Goal: Task Accomplishment & Management: Complete application form

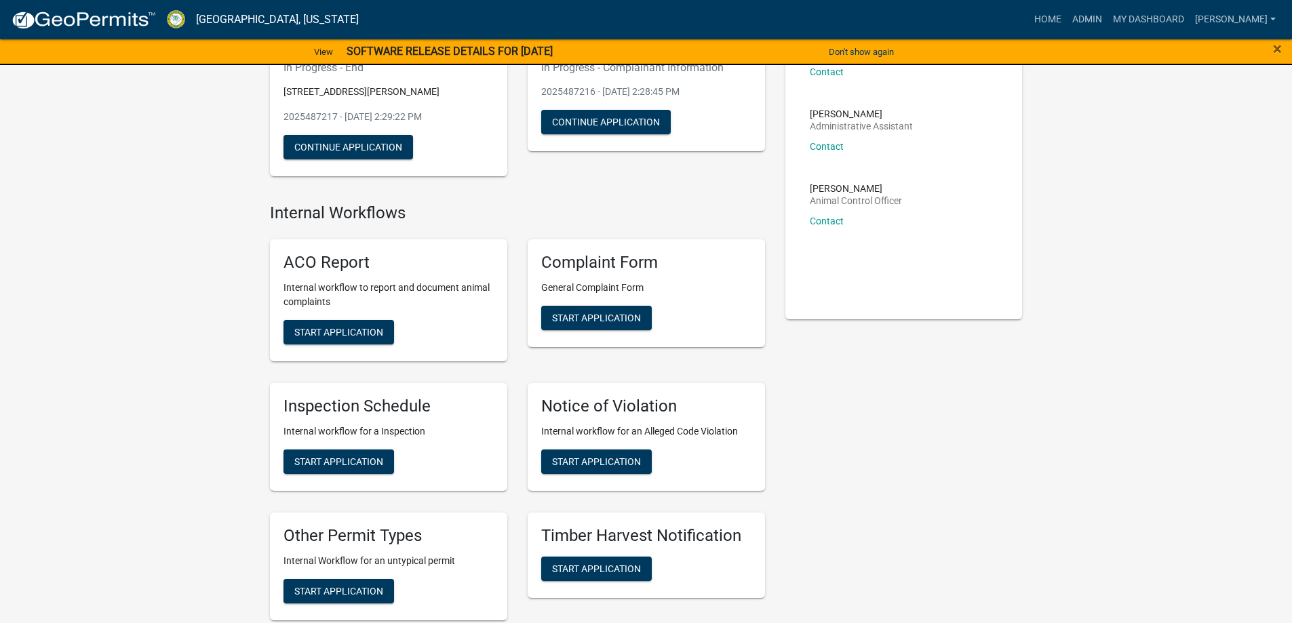
scroll to position [203, 0]
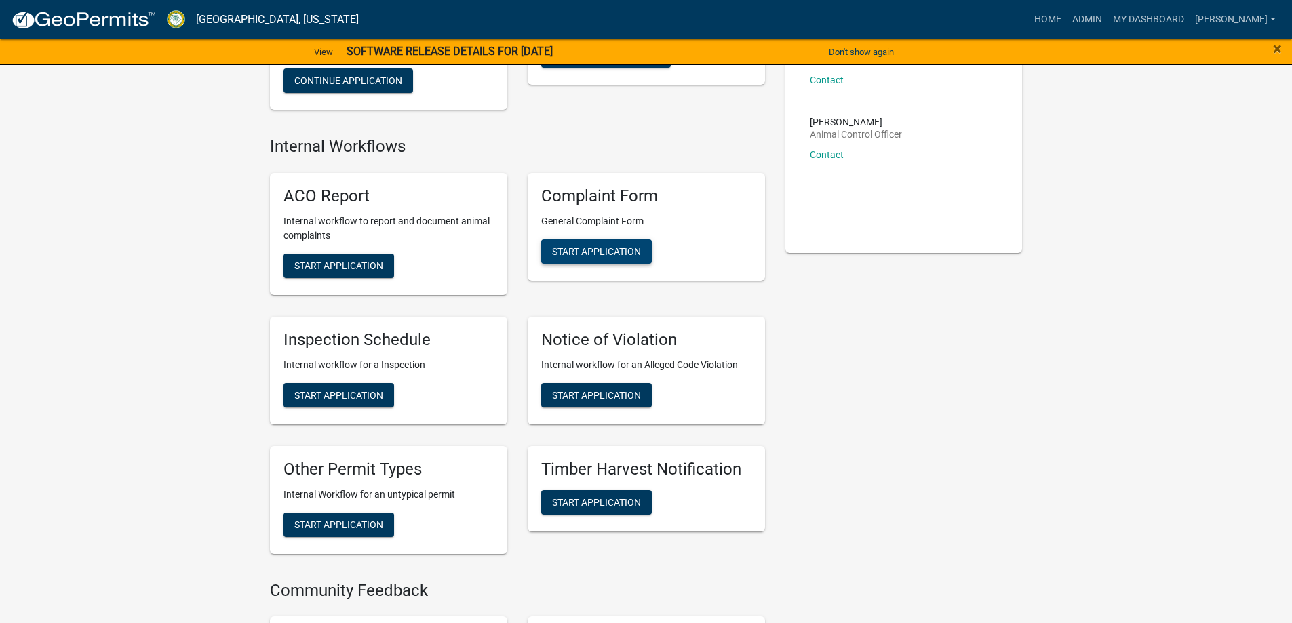
click at [573, 258] on button "Start Application" at bounding box center [596, 251] width 111 height 24
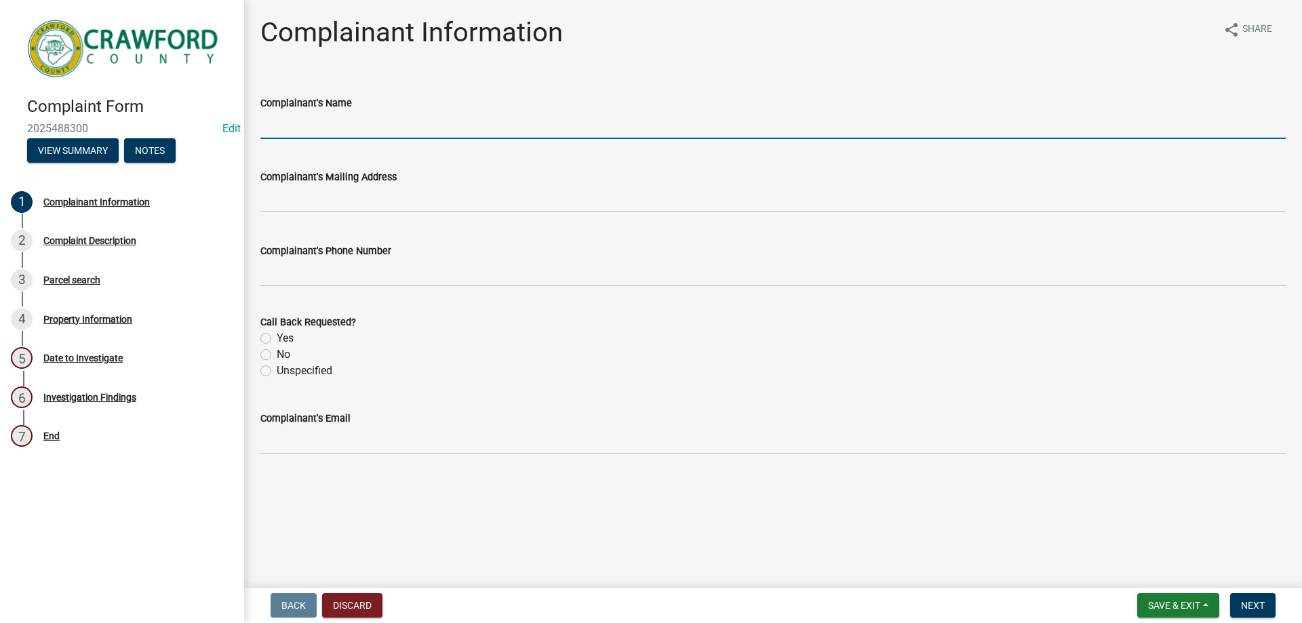
click at [288, 125] on input "Complainant's Name" at bounding box center [772, 125] width 1025 height 28
drag, startPoint x: 255, startPoint y: 96, endPoint x: 263, endPoint y: 90, distance: 9.8
click at [256, 94] on div "Complainant's Name" at bounding box center [773, 107] width 1046 height 63
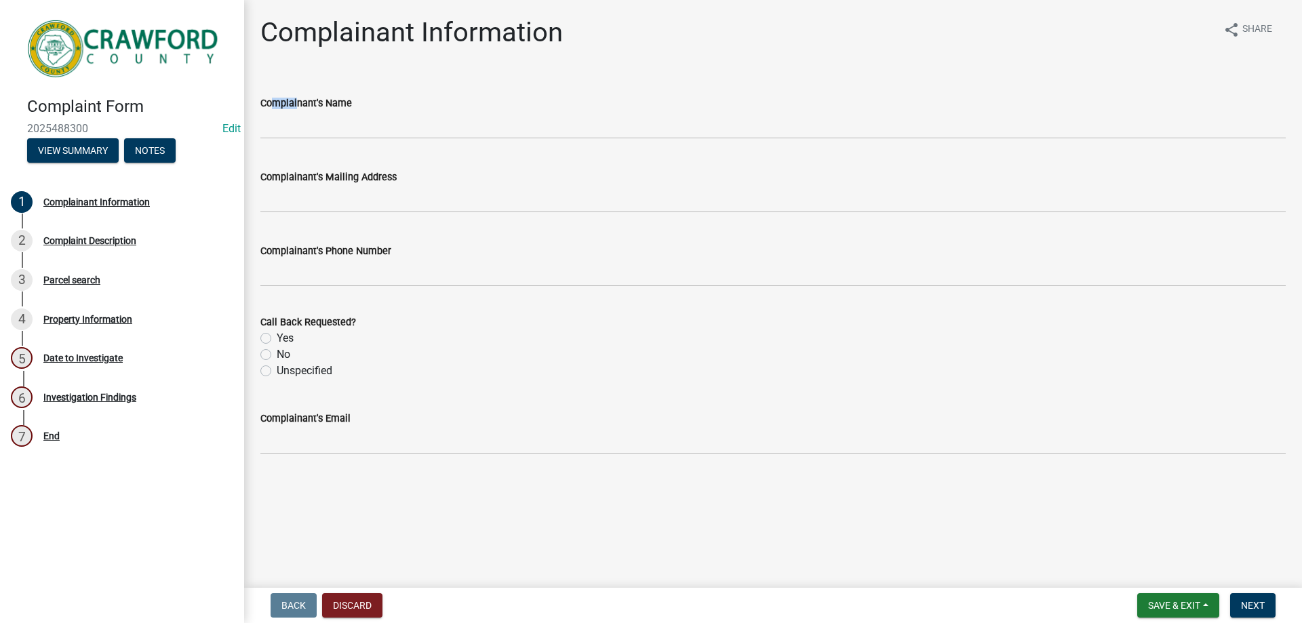
drag, startPoint x: 285, startPoint y: 99, endPoint x: 243, endPoint y: 91, distance: 42.8
click at [303, 99] on label "Complainant's Name" at bounding box center [306, 103] width 92 height 9
drag, startPoint x: 272, startPoint y: 83, endPoint x: 273, endPoint y: 97, distance: 13.6
click at [273, 83] on div "Complainant's Name" at bounding box center [772, 107] width 1025 height 63
drag, startPoint x: 256, startPoint y: 102, endPoint x: 353, endPoint y: 113, distance: 98.2
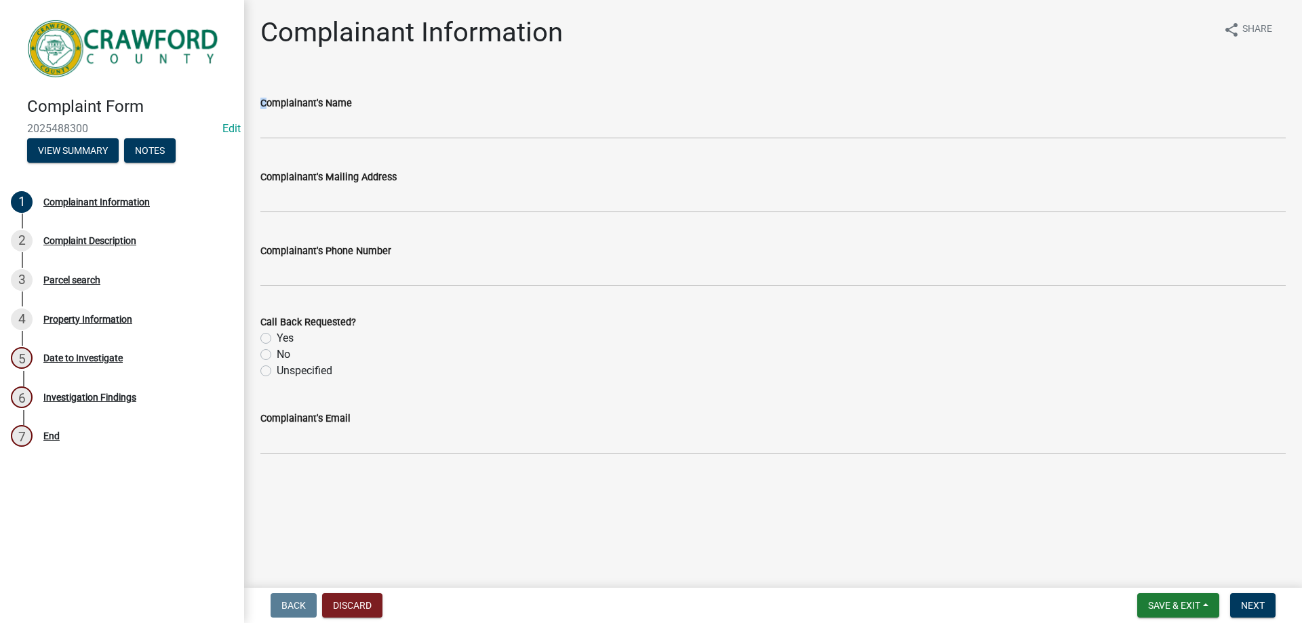
click at [353, 113] on div "Complainant's Name" at bounding box center [773, 107] width 1046 height 63
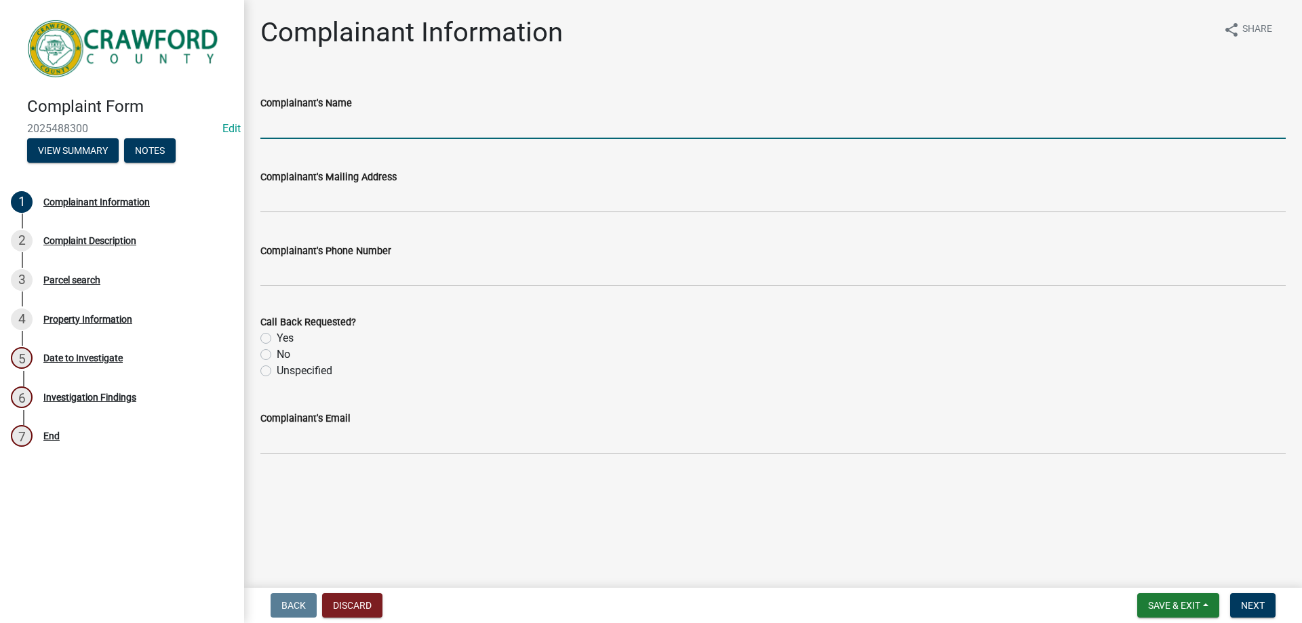
click at [355, 113] on input "Complainant's Name" at bounding box center [772, 125] width 1025 height 28
click at [355, 112] on input "Complainant's Name" at bounding box center [772, 125] width 1025 height 28
click at [283, 95] on div "Complainant's Name" at bounding box center [772, 103] width 1025 height 16
click at [277, 112] on input "Complainant's Name" at bounding box center [772, 125] width 1025 height 28
click at [290, 123] on input "Complainant's Name" at bounding box center [772, 125] width 1025 height 28
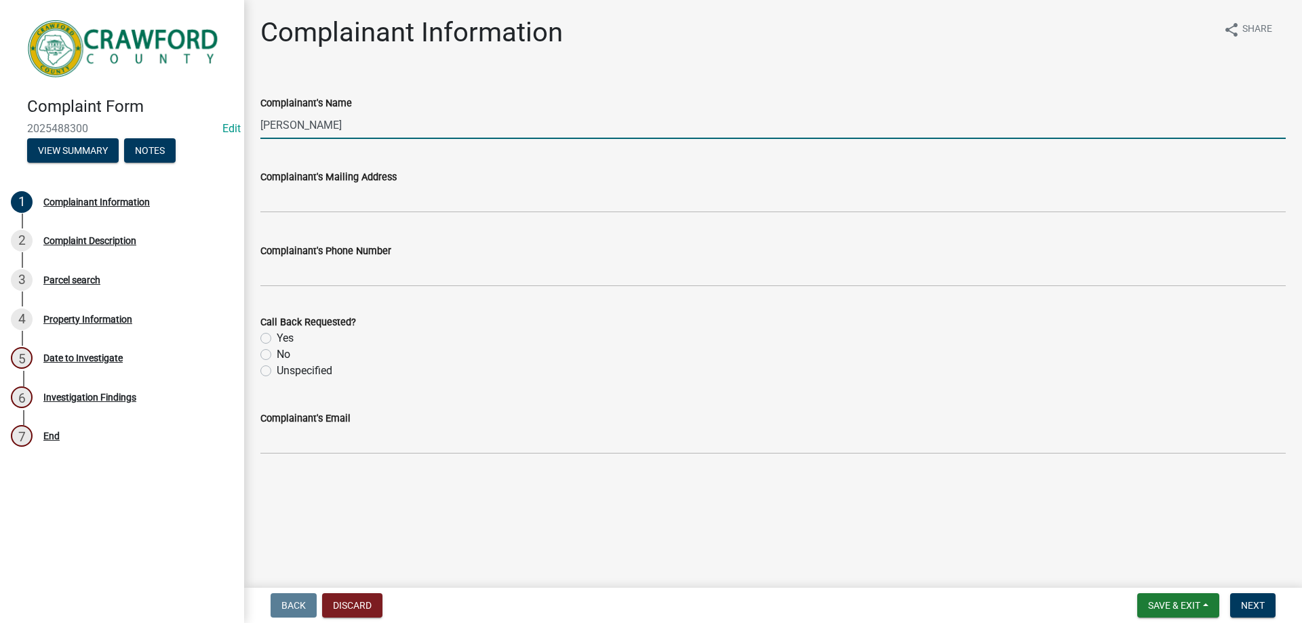
type input "[PERSON_NAME]"
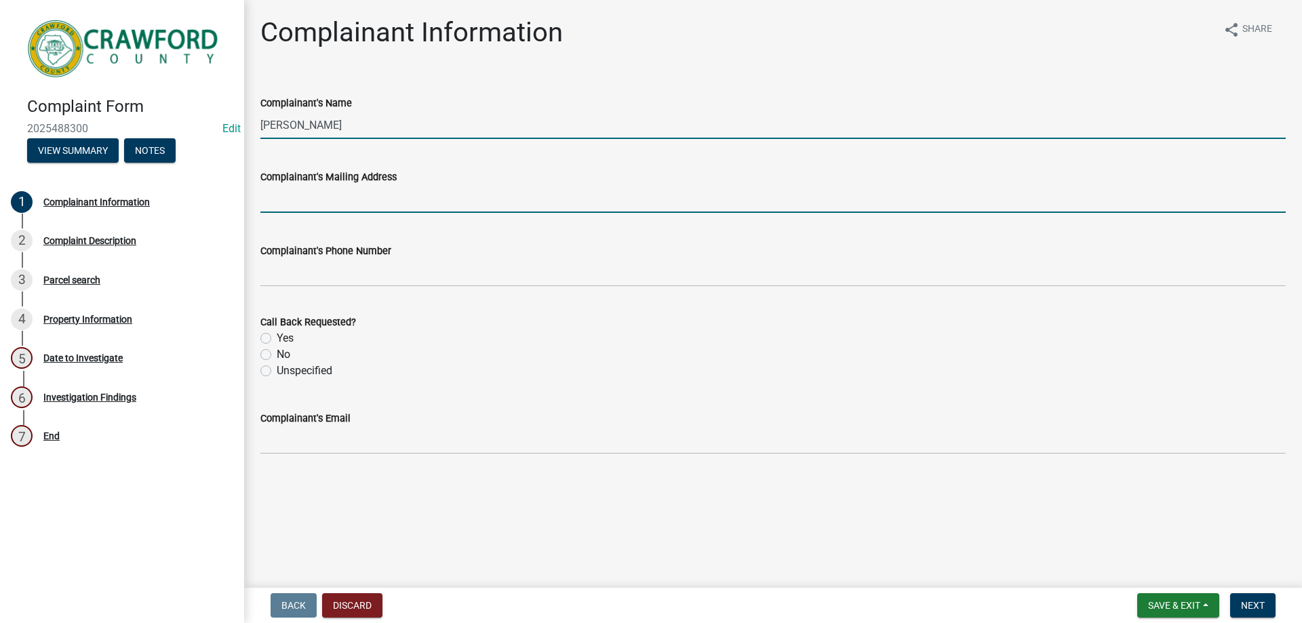
click at [298, 201] on input "Complainant's Mailing Address" at bounding box center [772, 199] width 1025 height 28
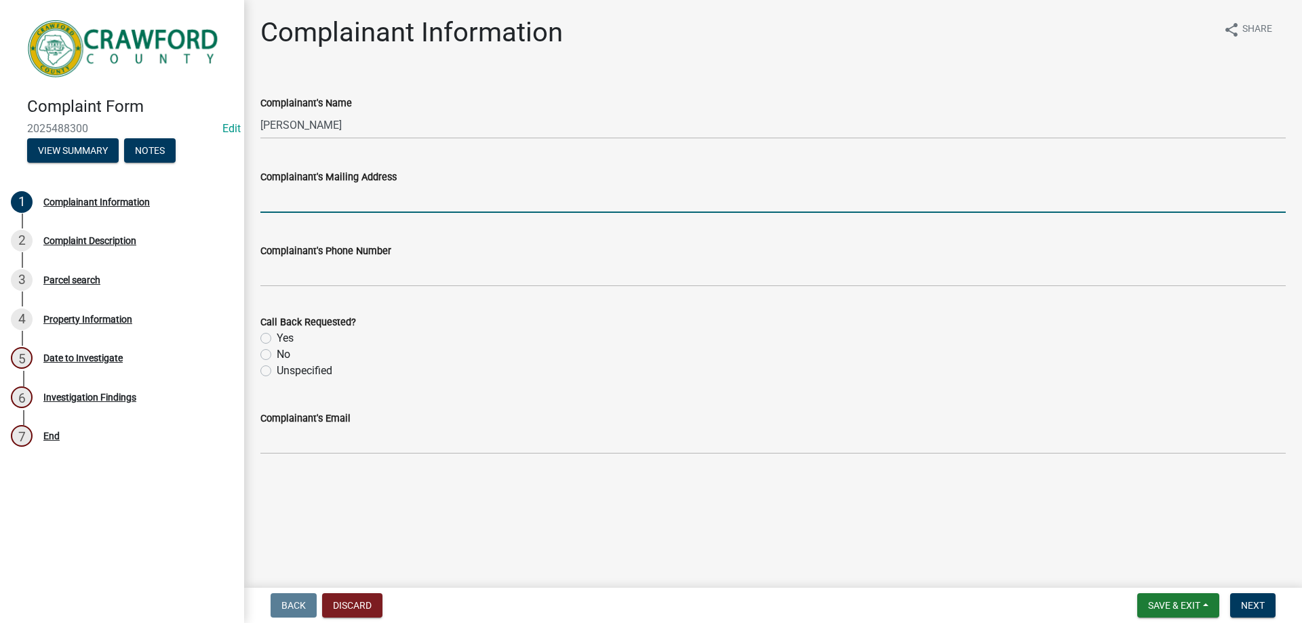
click at [305, 210] on input "Complainant's Mailing Address" at bounding box center [772, 199] width 1025 height 28
type input "[STREET_ADDRESS]"
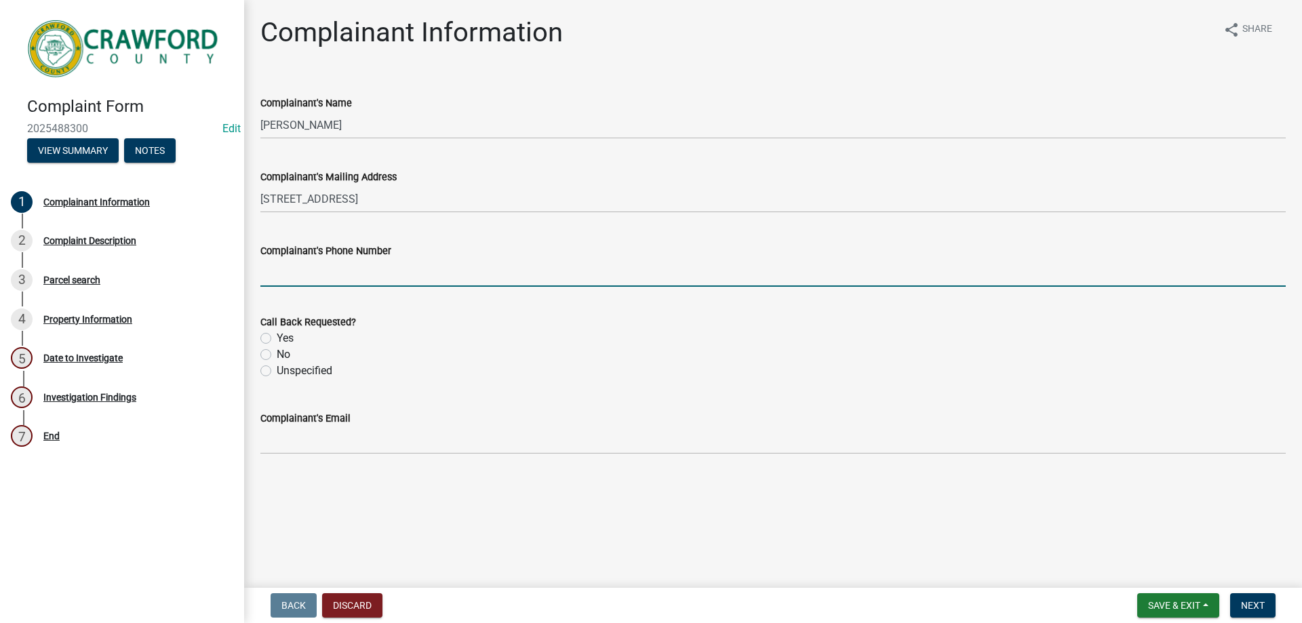
click at [359, 280] on input "Complainant's Phone Number" at bounding box center [772, 273] width 1025 height 28
type input "4783190887"
click at [277, 336] on label "Yes" at bounding box center [285, 338] width 17 height 16
click at [277, 336] on input "Yes" at bounding box center [281, 334] width 9 height 9
radio input "true"
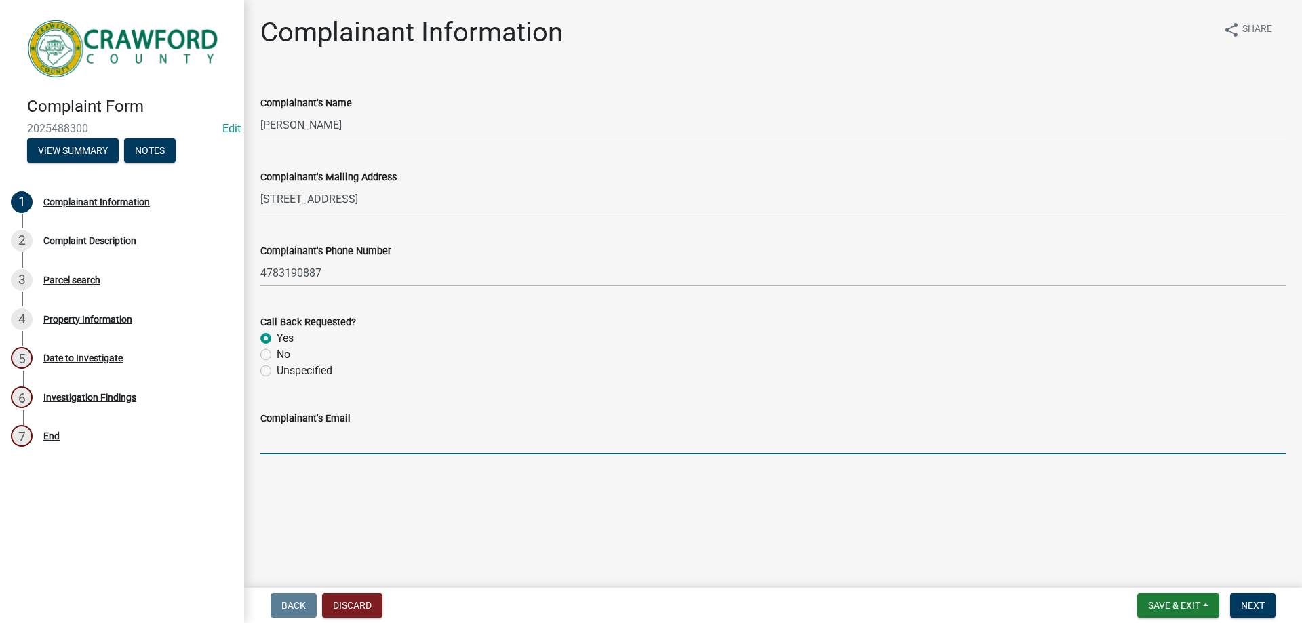
click at [331, 437] on input "Complainant's Email" at bounding box center [772, 441] width 1025 height 28
type input "[EMAIL_ADDRESS][DOMAIN_NAME]"
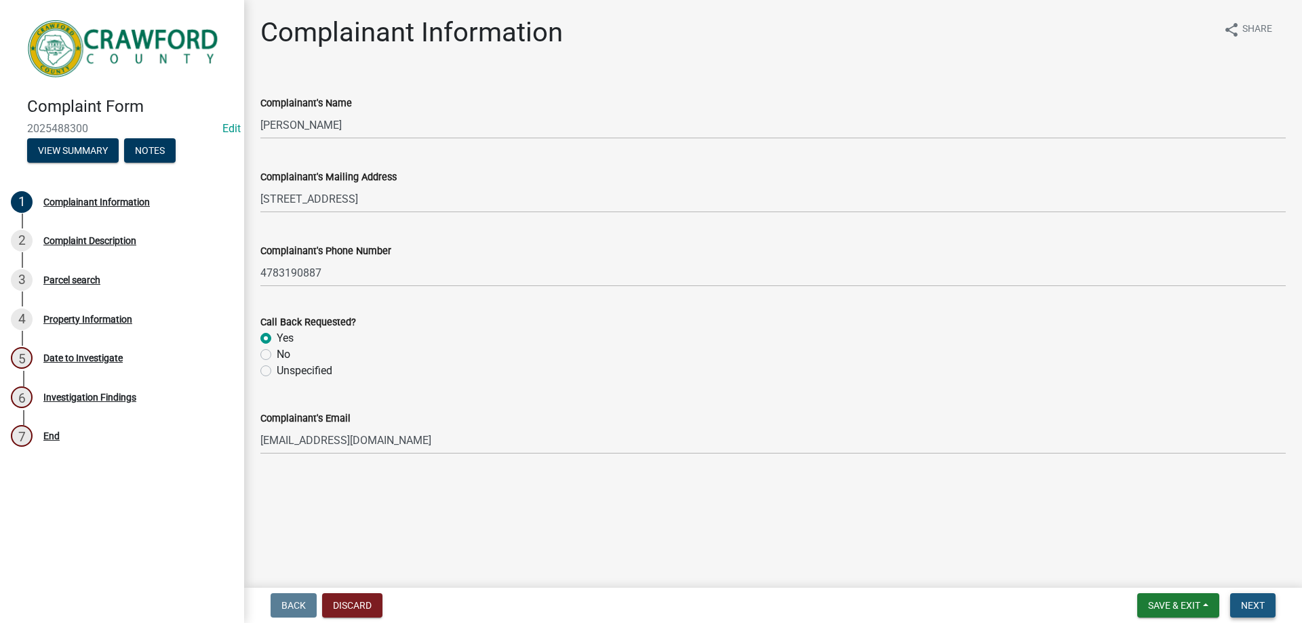
click at [1253, 608] on span "Next" at bounding box center [1253, 605] width 24 height 11
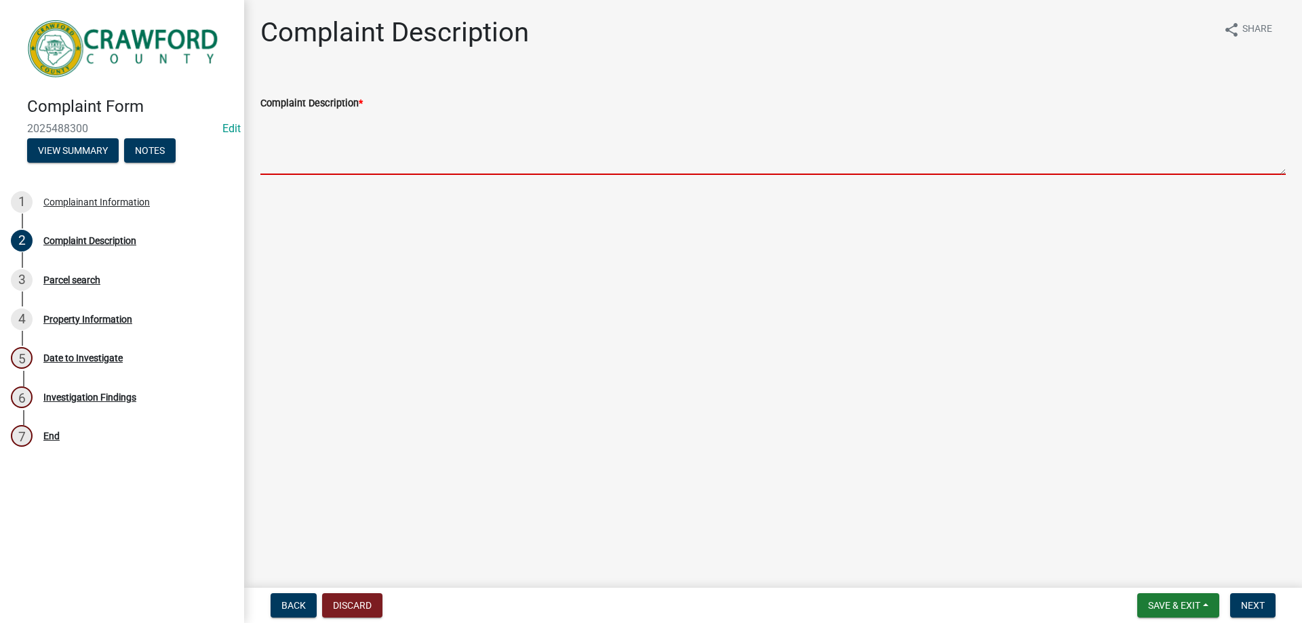
click at [376, 174] on textarea "Complaint Description *" at bounding box center [772, 143] width 1025 height 64
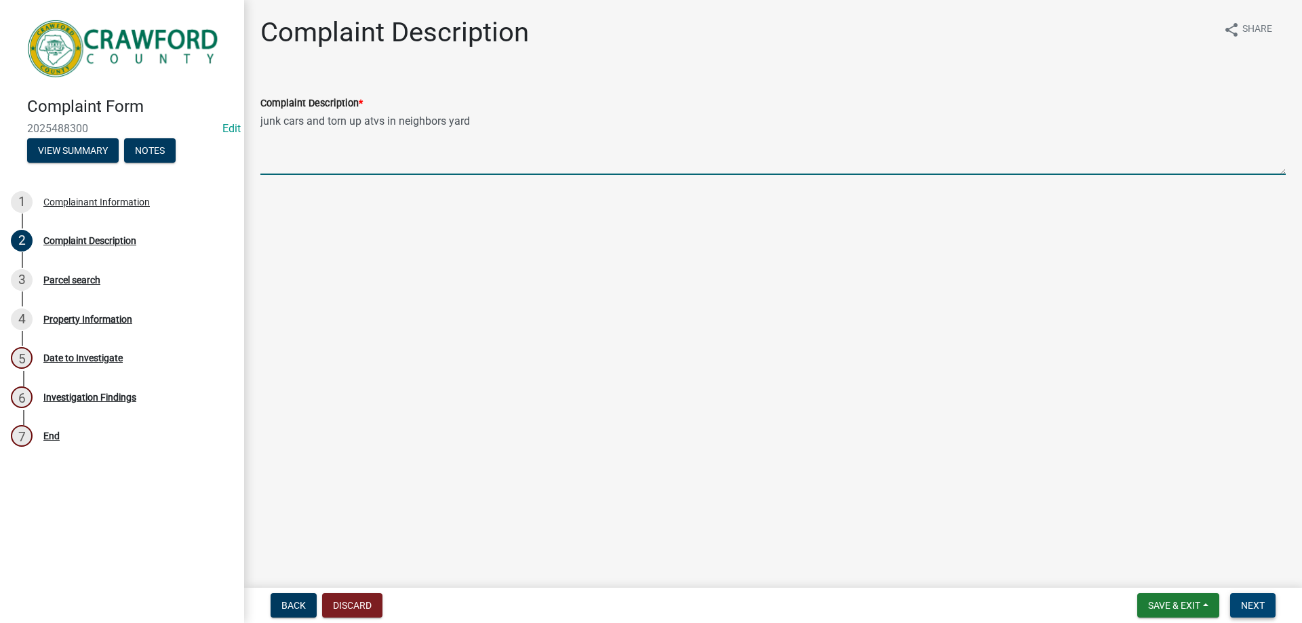
type textarea "junk cars and torn up atvs in neighbors yard"
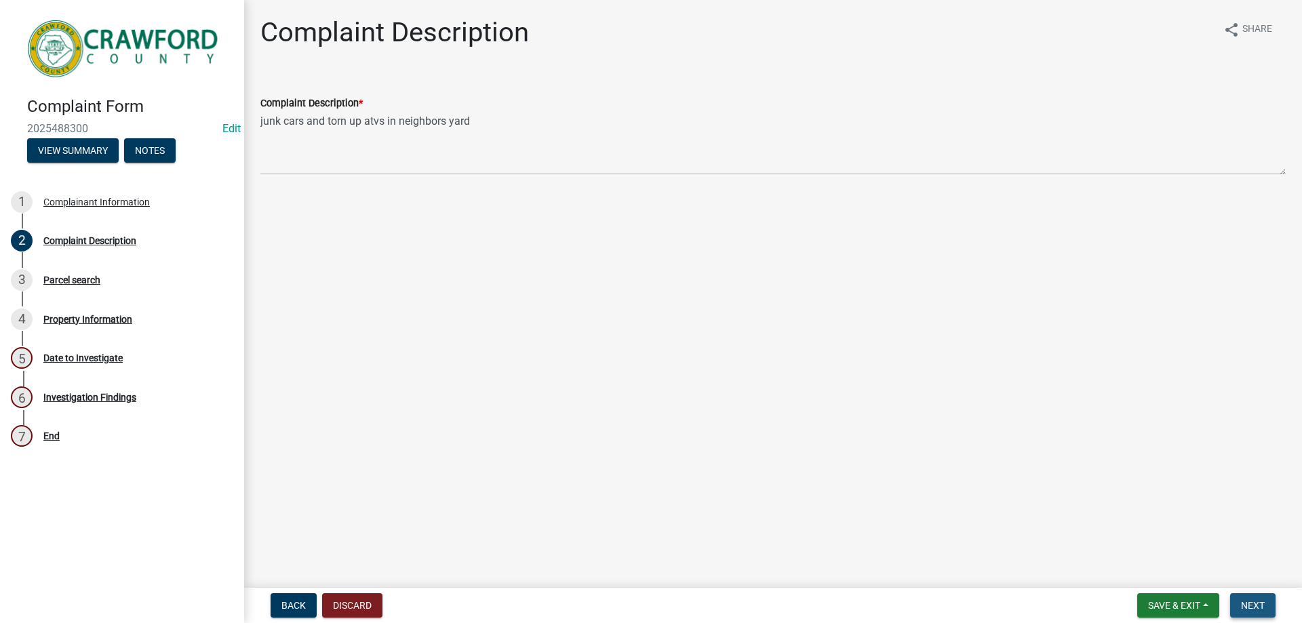
click at [1272, 607] on button "Next" at bounding box center [1252, 605] width 45 height 24
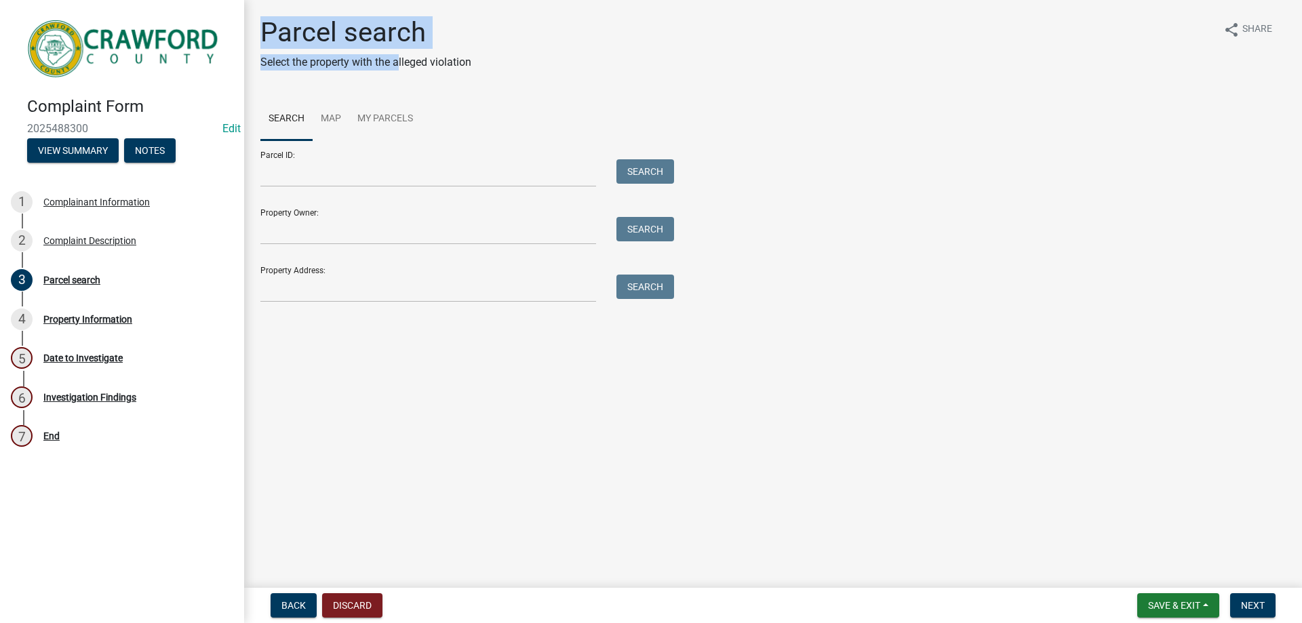
drag, startPoint x: 267, startPoint y: 22, endPoint x: 402, endPoint y: 53, distance: 139.2
click at [402, 53] on div "Parcel search Select the property with the alleged violation" at bounding box center [365, 48] width 211 height 65
click at [417, 50] on div "Parcel search Select the property with the alleged violation" at bounding box center [365, 48] width 211 height 65
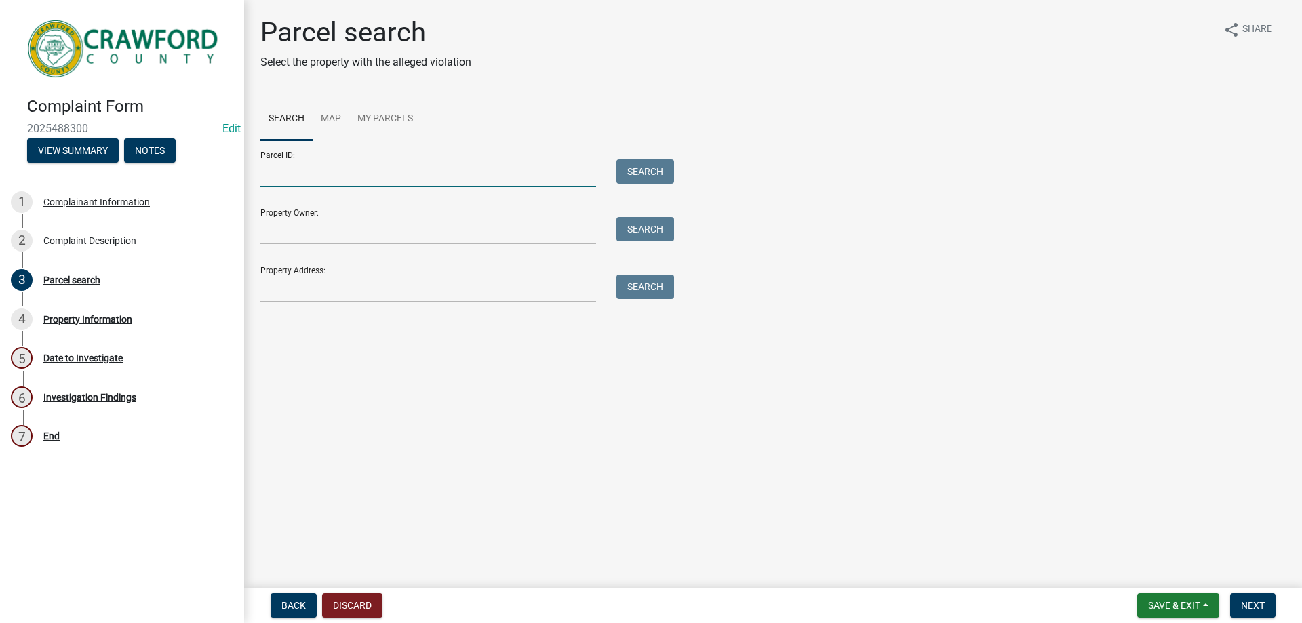
click at [333, 174] on input "Parcel ID:" at bounding box center [428, 173] width 336 height 28
click at [362, 161] on input "Parcel ID:" at bounding box center [428, 173] width 336 height 28
click at [713, 114] on ul "Search Map My Parcels" at bounding box center [772, 119] width 1025 height 43
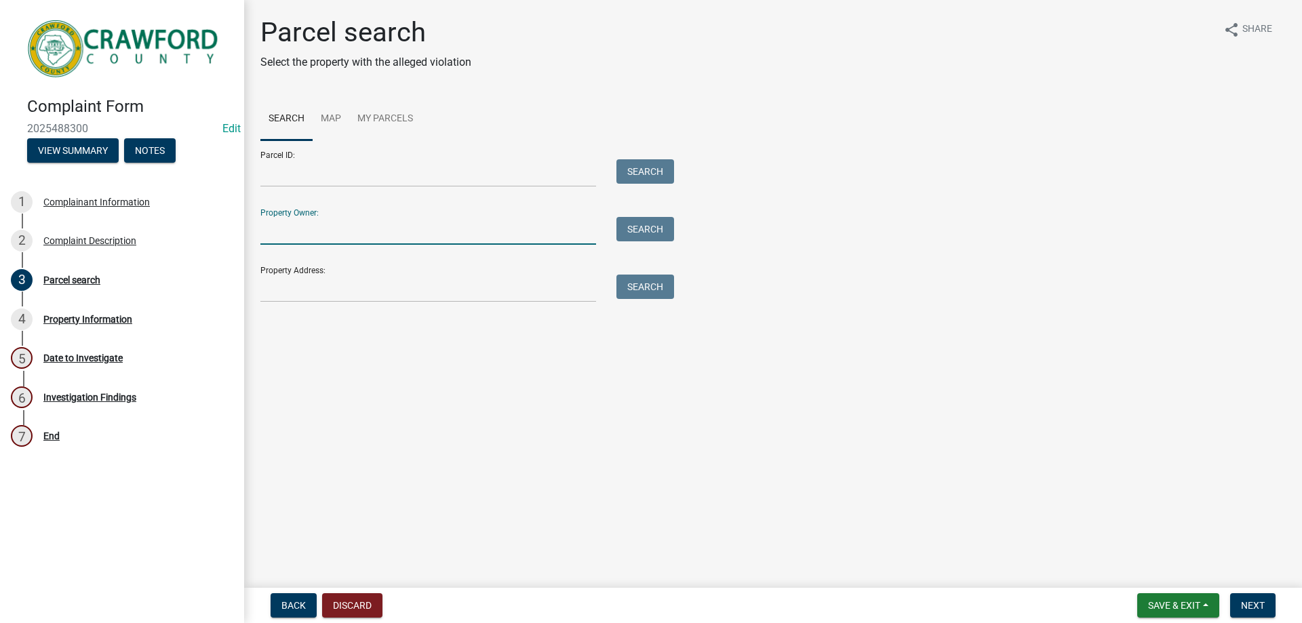
click at [426, 241] on input "Property Owner:" at bounding box center [428, 231] width 336 height 28
click at [1019, 480] on main "Parcel search Select the property with the alleged violation share Share Search…" at bounding box center [773, 291] width 1058 height 583
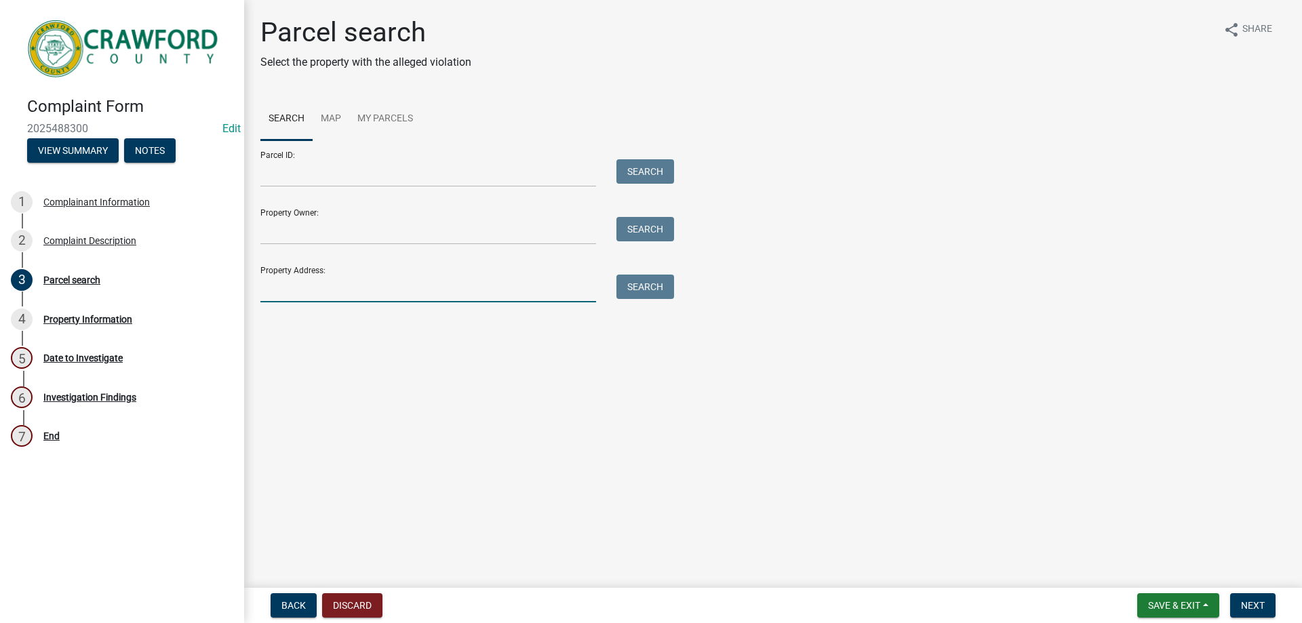
click at [279, 281] on input "Property Address:" at bounding box center [428, 289] width 336 height 28
click at [294, 226] on input "Property Owner:" at bounding box center [428, 231] width 336 height 28
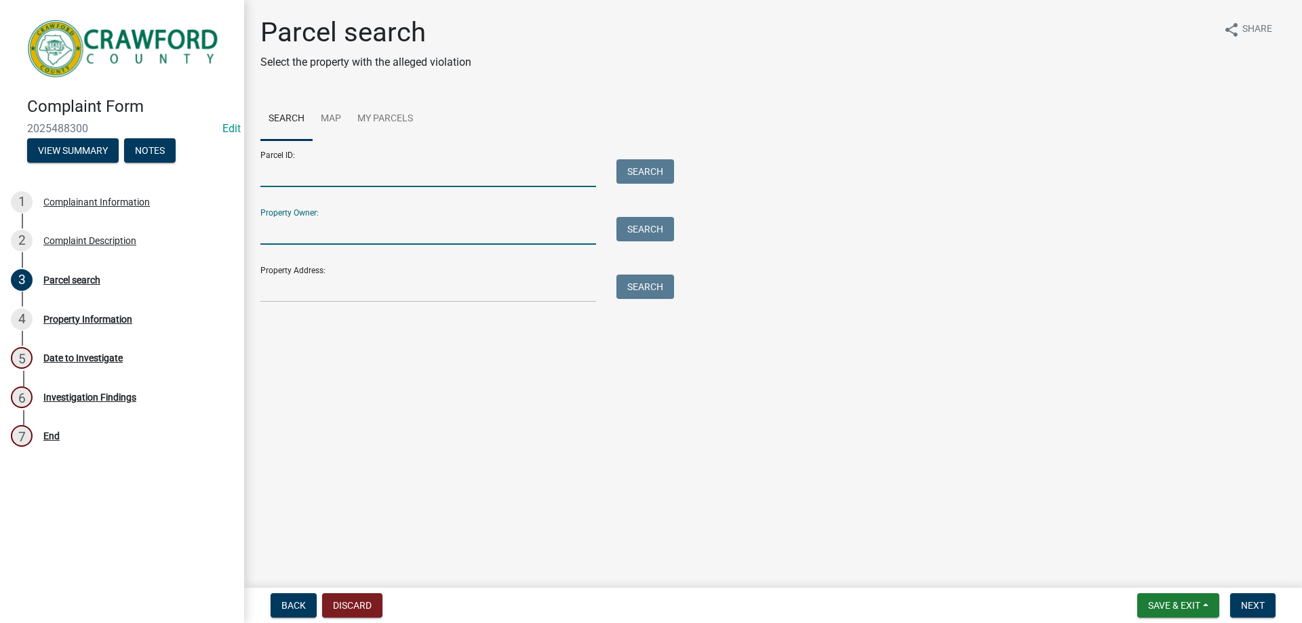
click at [315, 183] on input "Parcel ID:" at bounding box center [428, 173] width 336 height 28
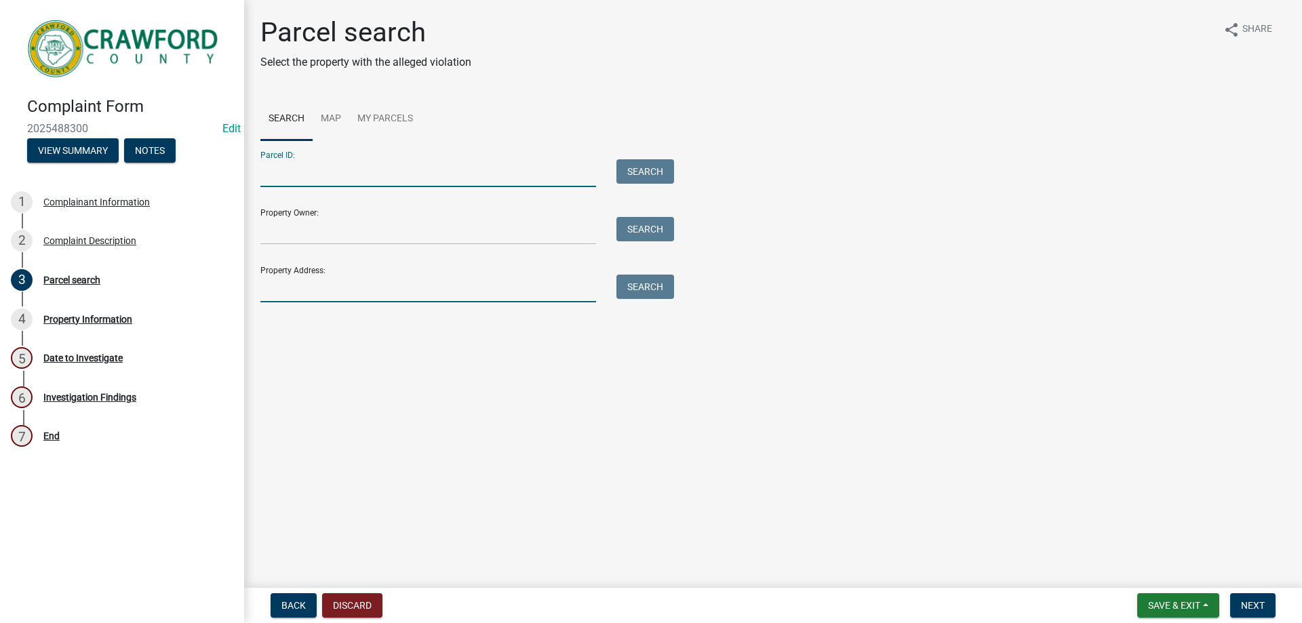
click at [265, 286] on input "Property Address:" at bounding box center [428, 289] width 336 height 28
type input "[STREET_ADDRESS]"
click at [661, 292] on button "Search" at bounding box center [646, 287] width 58 height 24
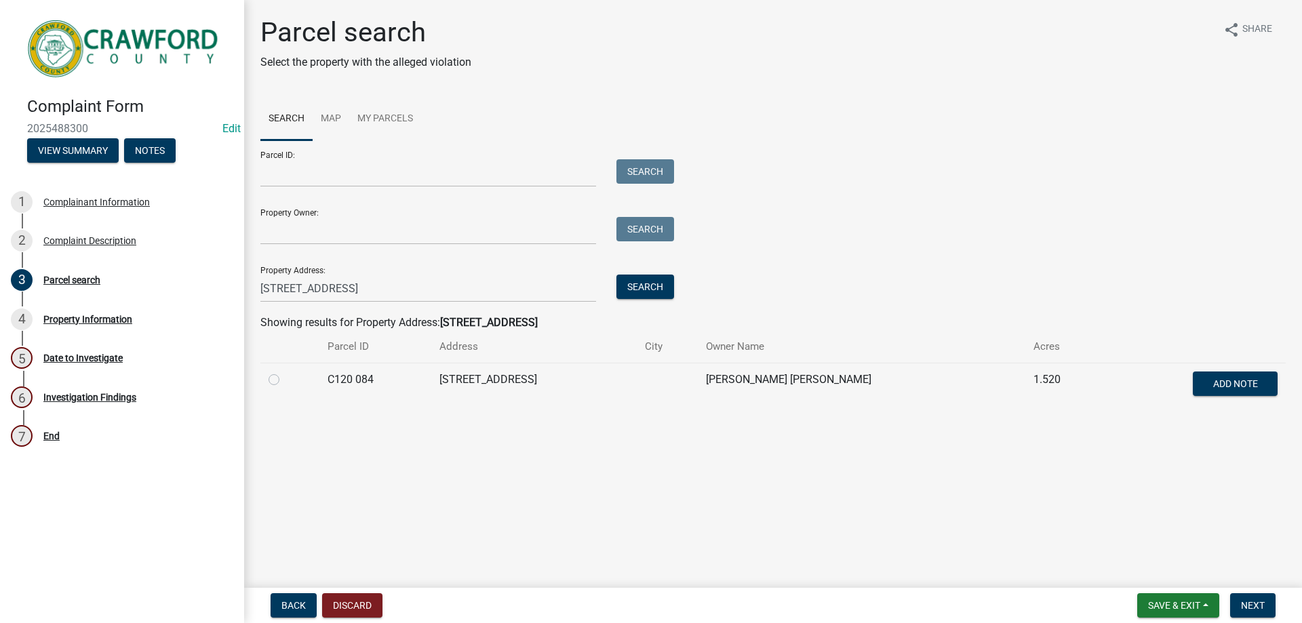
click at [272, 372] on div at bounding box center [290, 380] width 43 height 16
click at [285, 372] on label at bounding box center [285, 372] width 0 height 0
click at [285, 375] on 084 "radio" at bounding box center [289, 376] width 9 height 9
radio 084 "true"
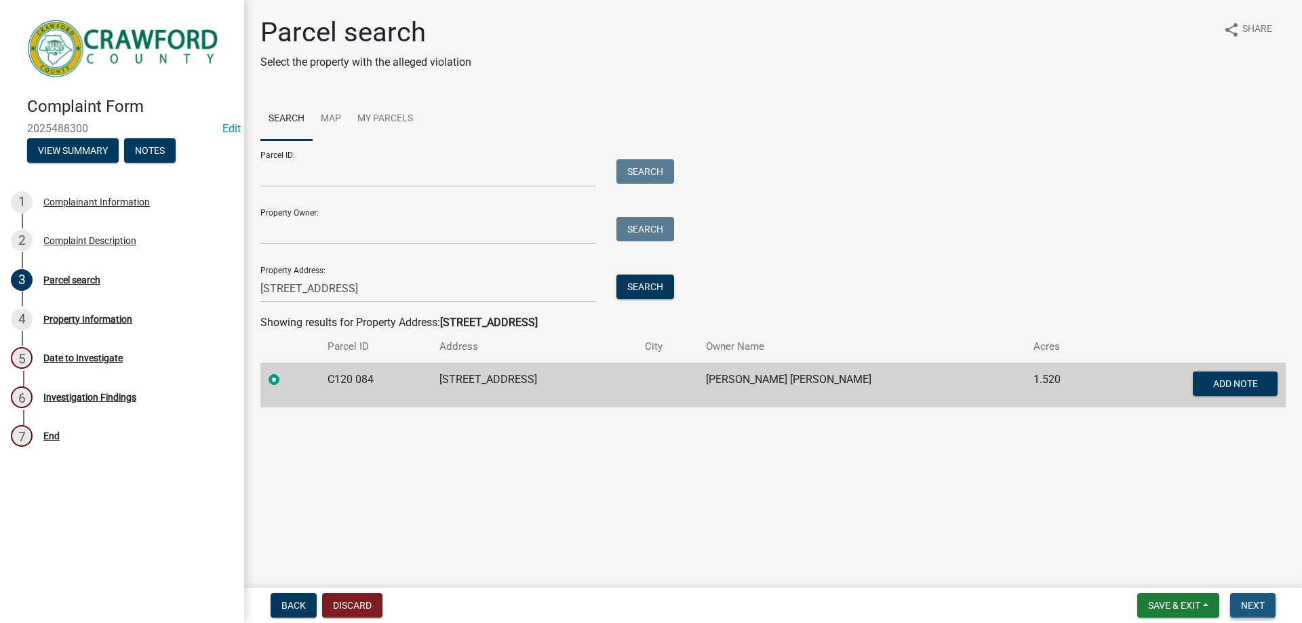
click at [1273, 612] on button "Next" at bounding box center [1252, 605] width 45 height 24
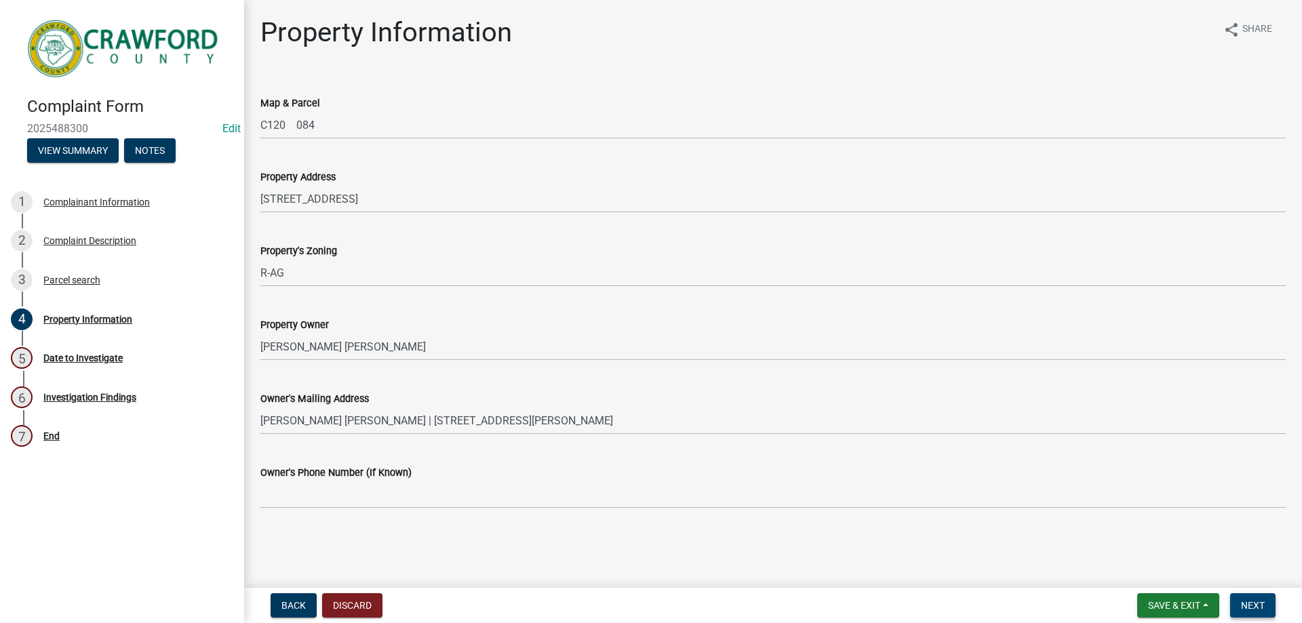
click at [1245, 606] on span "Next" at bounding box center [1253, 605] width 24 height 11
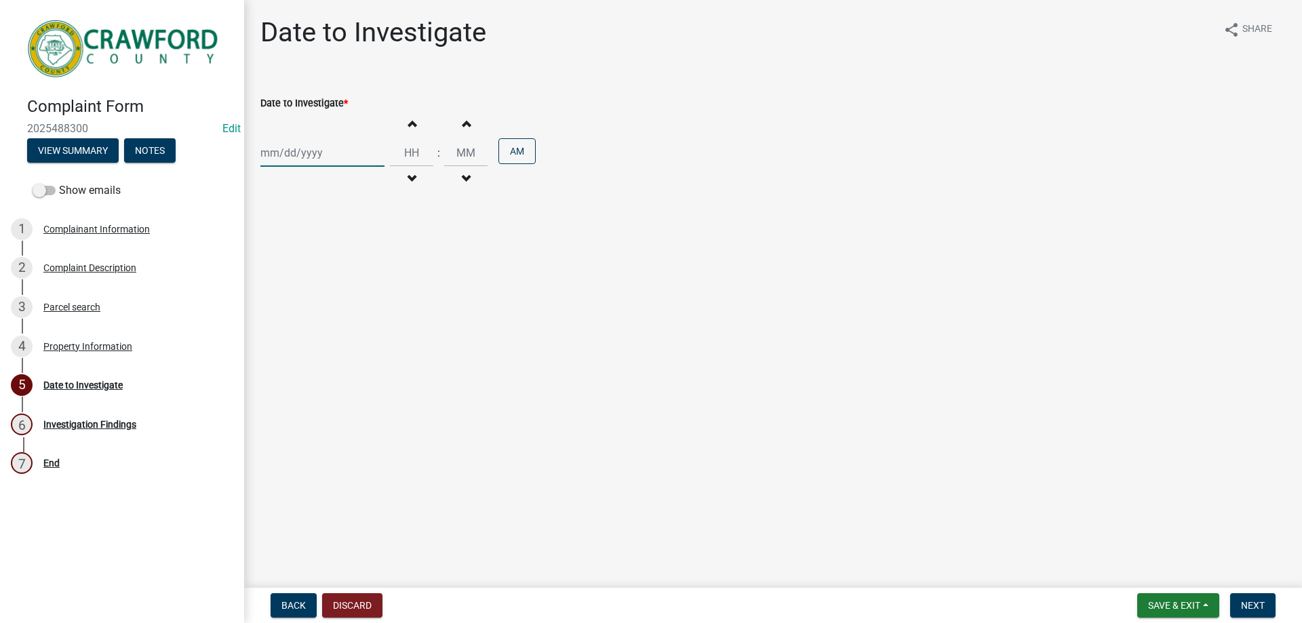
click at [345, 146] on div at bounding box center [322, 153] width 124 height 28
select select "10"
select select "2025"
click at [273, 254] on div "6" at bounding box center [274, 247] width 22 height 22
type input "[DATE]"
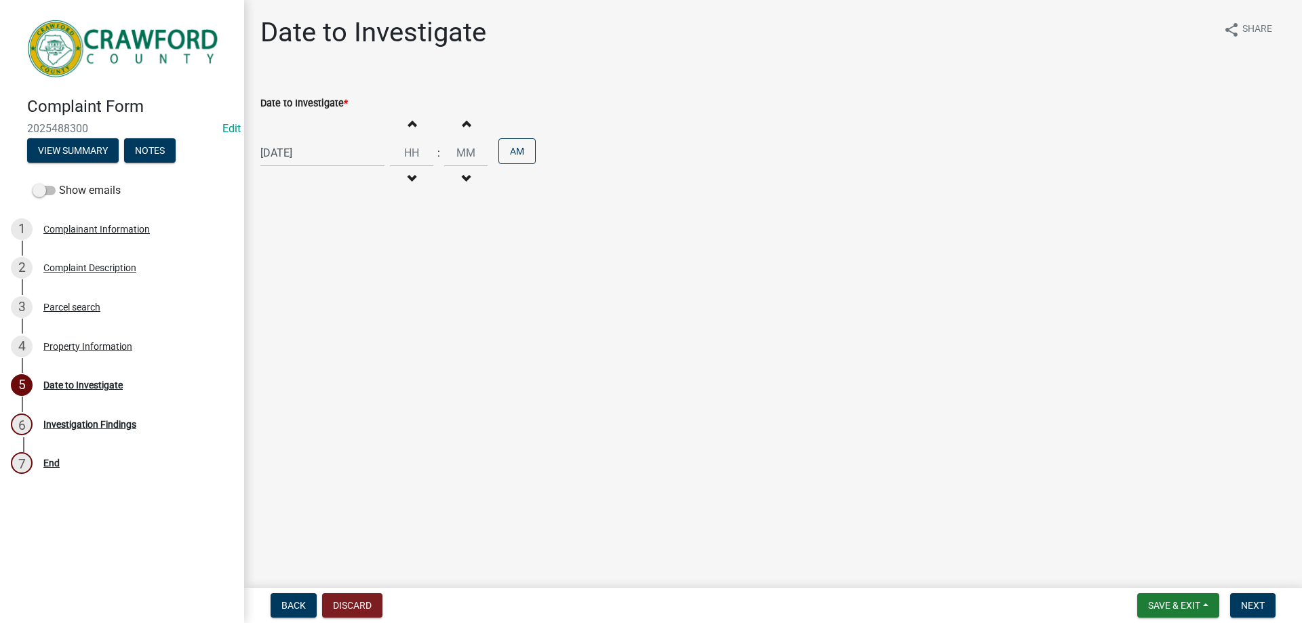
click at [411, 134] on button "Increment hours" at bounding box center [411, 123] width 28 height 24
type input "01"
type input "00"
click at [1266, 600] on button "Next" at bounding box center [1252, 605] width 45 height 24
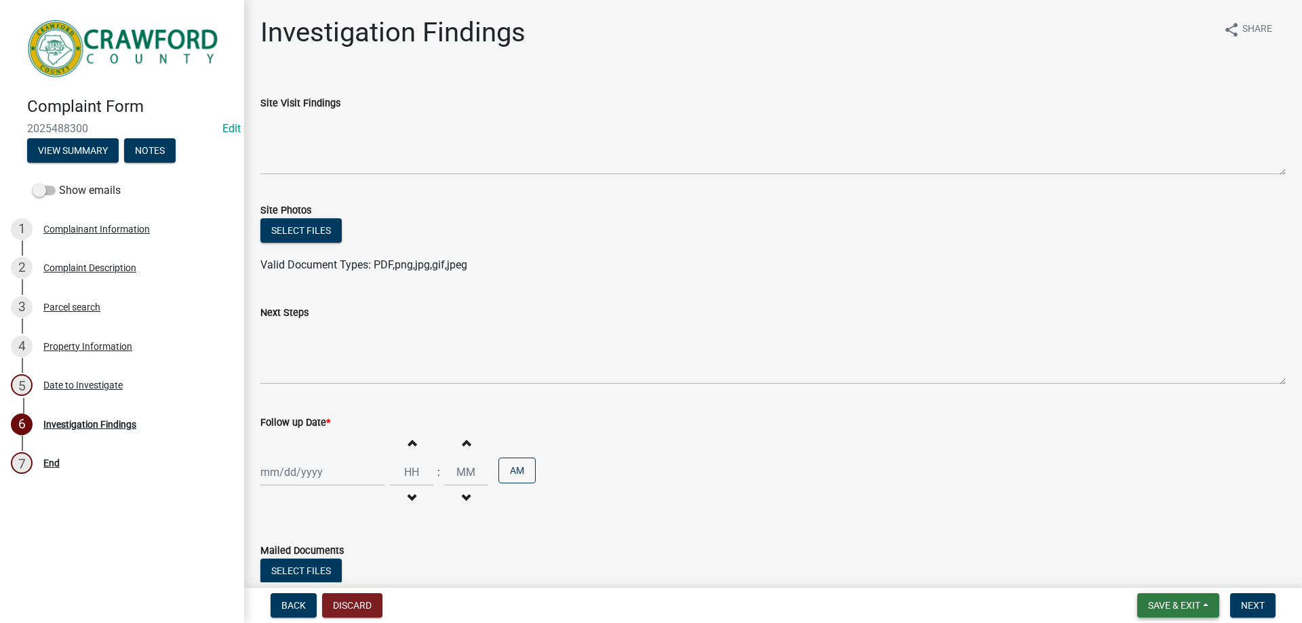
click at [1165, 599] on button "Save & Exit" at bounding box center [1178, 605] width 82 height 24
click at [1151, 565] on button "Save & Exit" at bounding box center [1165, 570] width 109 height 33
